Goal: Information Seeking & Learning: Understand process/instructions

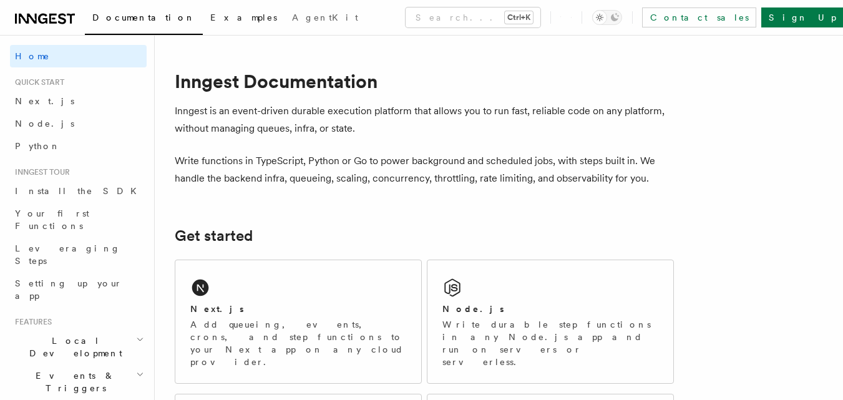
click at [210, 16] on span "Examples" at bounding box center [243, 17] width 67 height 10
click at [53, 79] on span "Quick start" at bounding box center [37, 82] width 54 height 10
click at [53, 100] on link "Next.js" at bounding box center [78, 101] width 137 height 22
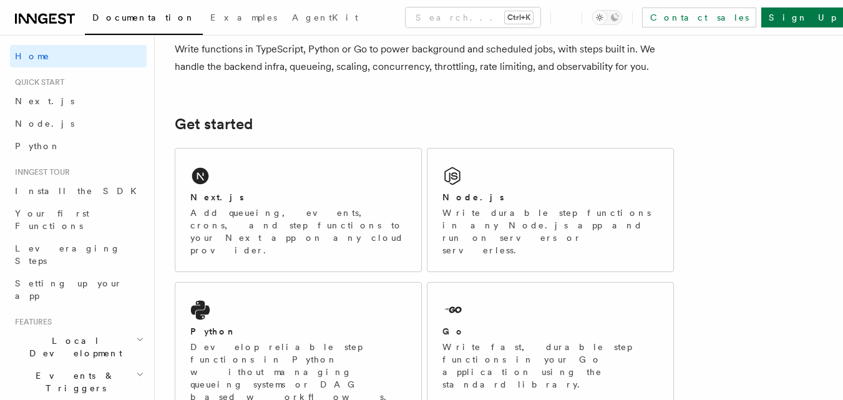
scroll to position [92, 0]
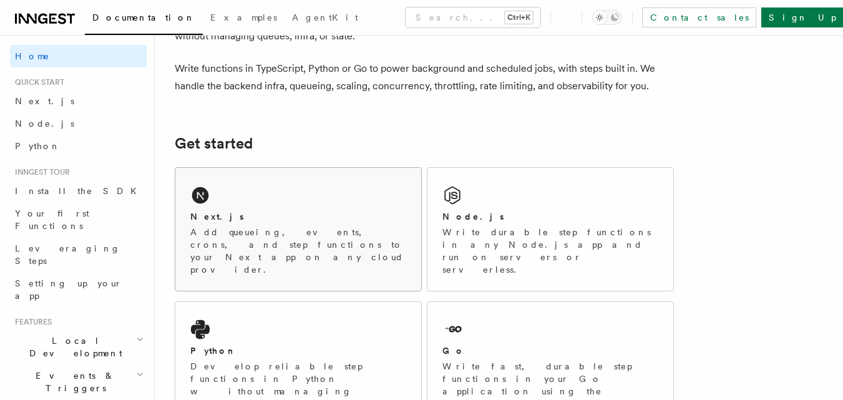
click at [285, 203] on div "Next.js Add queueing, events, crons, and step functions to your Next app on any…" at bounding box center [298, 229] width 246 height 123
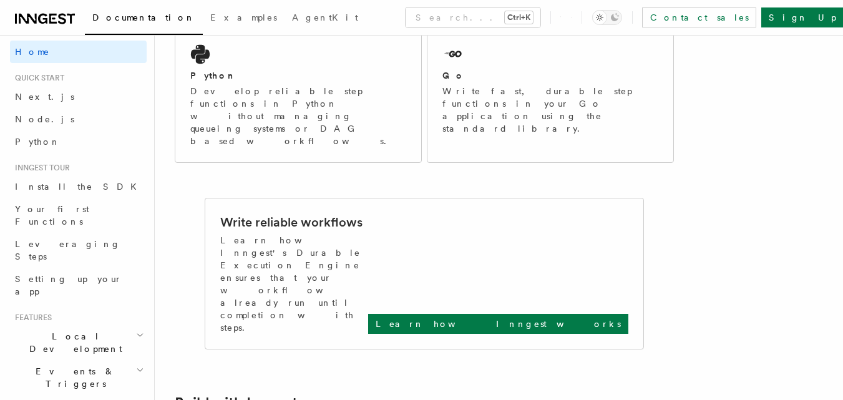
scroll to position [0, 0]
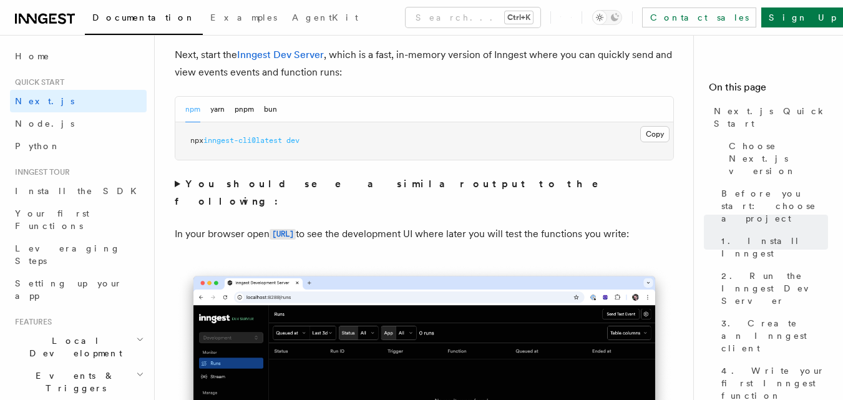
scroll to position [908, 0]
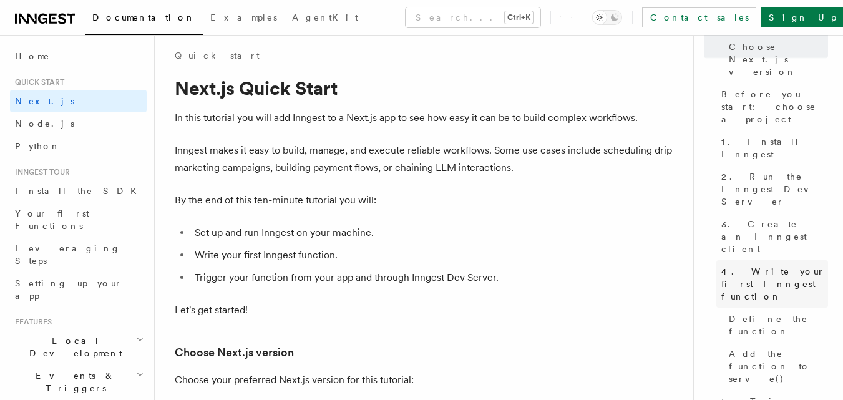
scroll to position [0, 0]
